Goal: Transaction & Acquisition: Purchase product/service

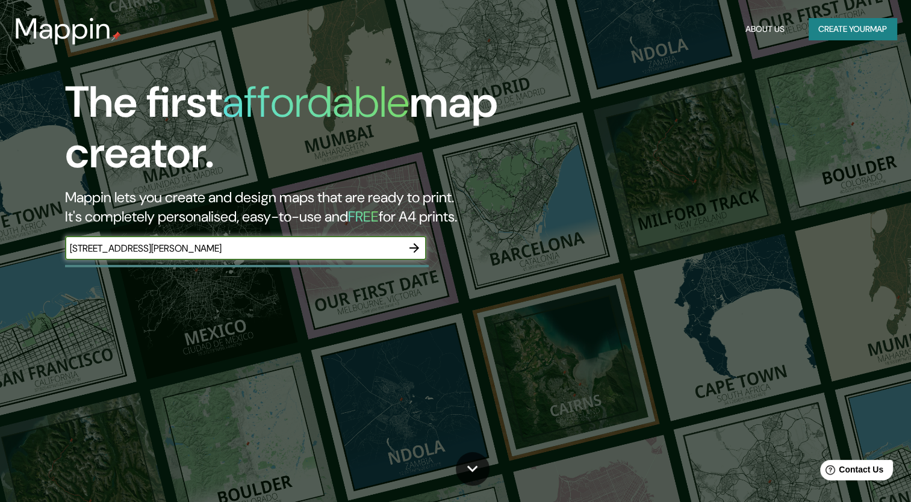
type input "[STREET_ADDRESS][PERSON_NAME]"
click at [420, 249] on icon "button" at bounding box center [414, 248] width 14 height 14
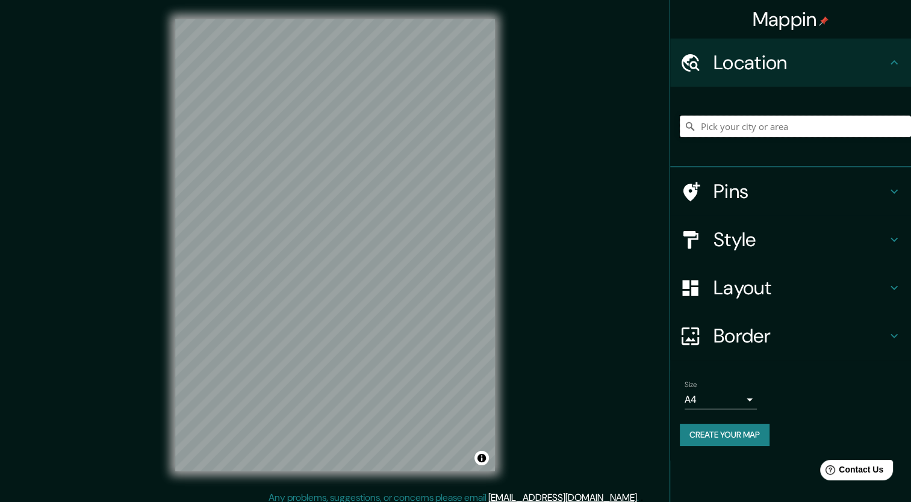
click at [808, 129] on input "Pick your city or area" at bounding box center [795, 127] width 231 height 22
paste input "[STREET_ADDRESS][PERSON_NAME]"
type input "[STREET_ADDRESS][PERSON_NAME]"
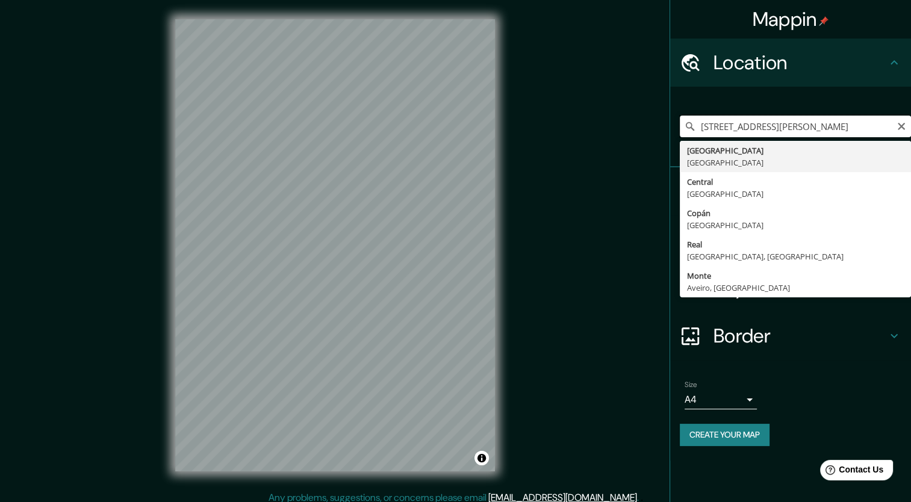
drag, startPoint x: 892, startPoint y: 126, endPoint x: 677, endPoint y: 107, distance: 215.8
click at [677, 107] on div "[STREET_ADDRESS][PERSON_NAME] [GEOGRAPHIC_DATA] [GEOGRAPHIC_DATA] [GEOGRAPHIC_D…" at bounding box center [790, 127] width 241 height 81
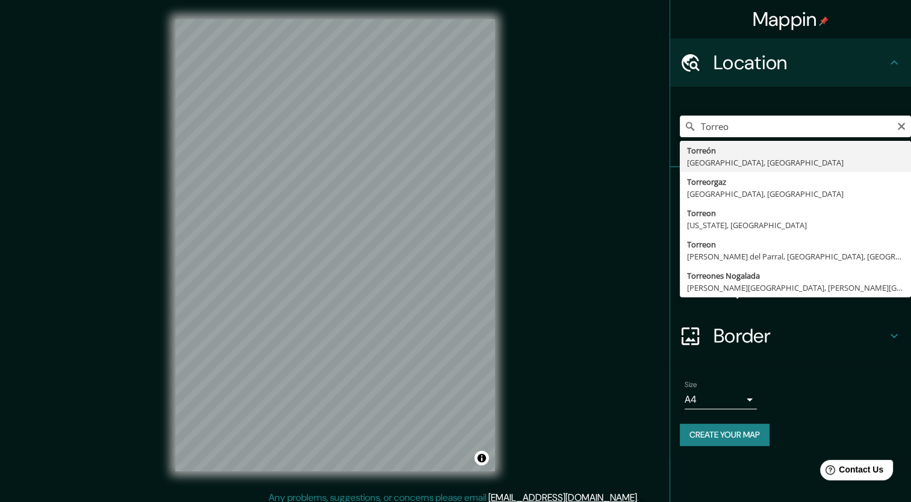
type input "[GEOGRAPHIC_DATA], [GEOGRAPHIC_DATA], [GEOGRAPHIC_DATA]"
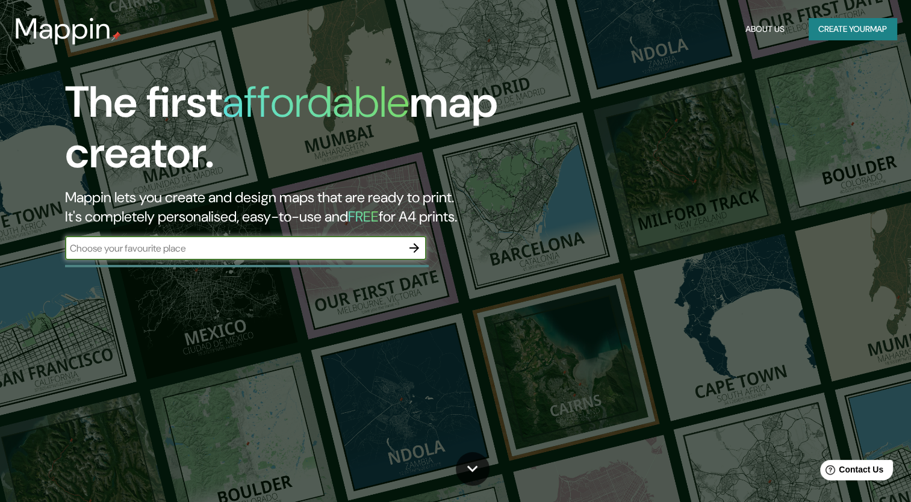
click at [369, 254] on input "text" at bounding box center [233, 248] width 337 height 14
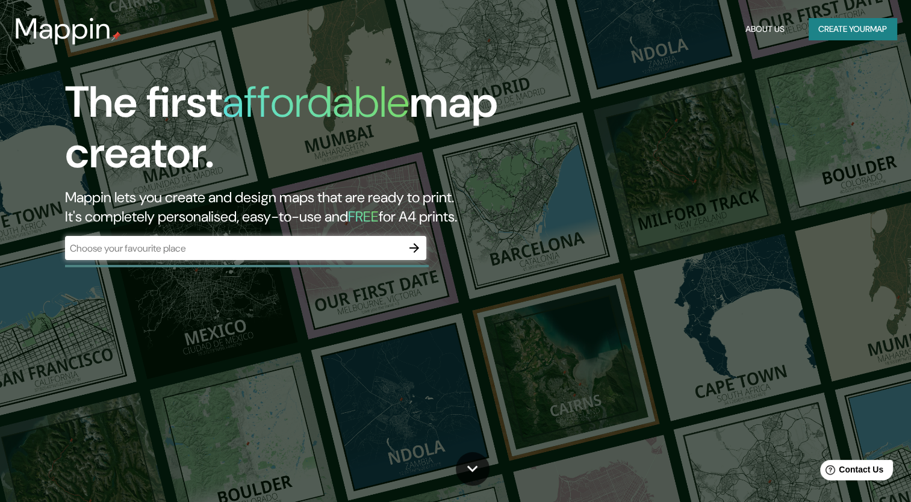
drag, startPoint x: 318, startPoint y: 257, endPoint x: 234, endPoint y: 239, distance: 85.5
drag, startPoint x: 234, startPoint y: 239, endPoint x: 227, endPoint y: 251, distance: 14.0
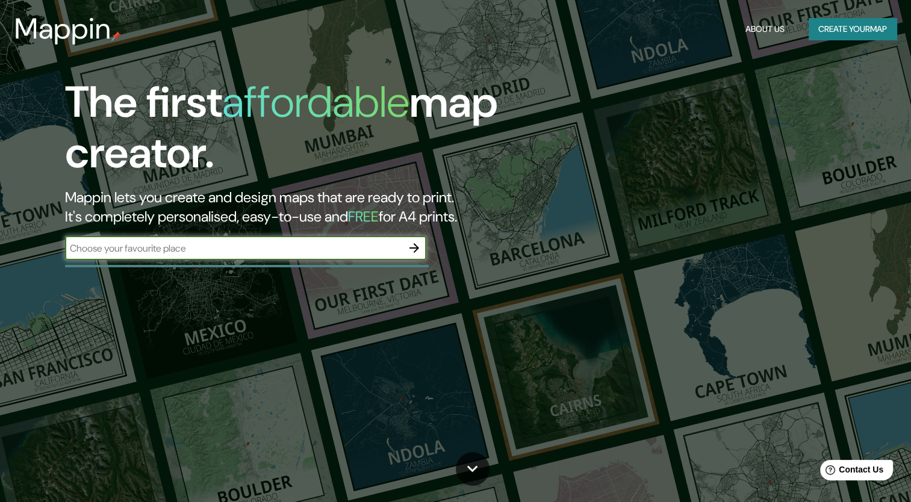
paste input "[STREET_ADDRESS][PERSON_NAME]"
type input "[STREET_ADDRESS][PERSON_NAME]"
click at [412, 244] on icon "button" at bounding box center [414, 248] width 14 height 14
